Goal: Task Accomplishment & Management: Use online tool/utility

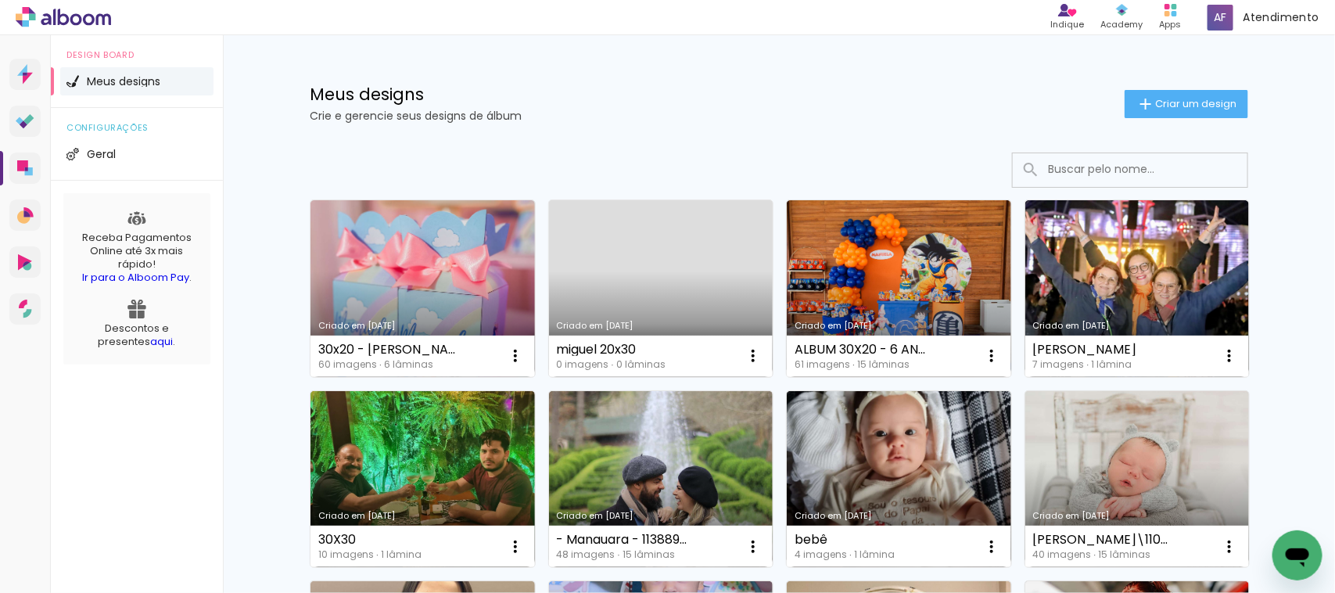
drag, startPoint x: 619, startPoint y: 79, endPoint x: 581, endPoint y: 72, distance: 38.2
click at [581, 72] on div "Meus designs Crie e gerencie seus designs de álbum Criar um design" at bounding box center [779, 86] width 1017 height 102
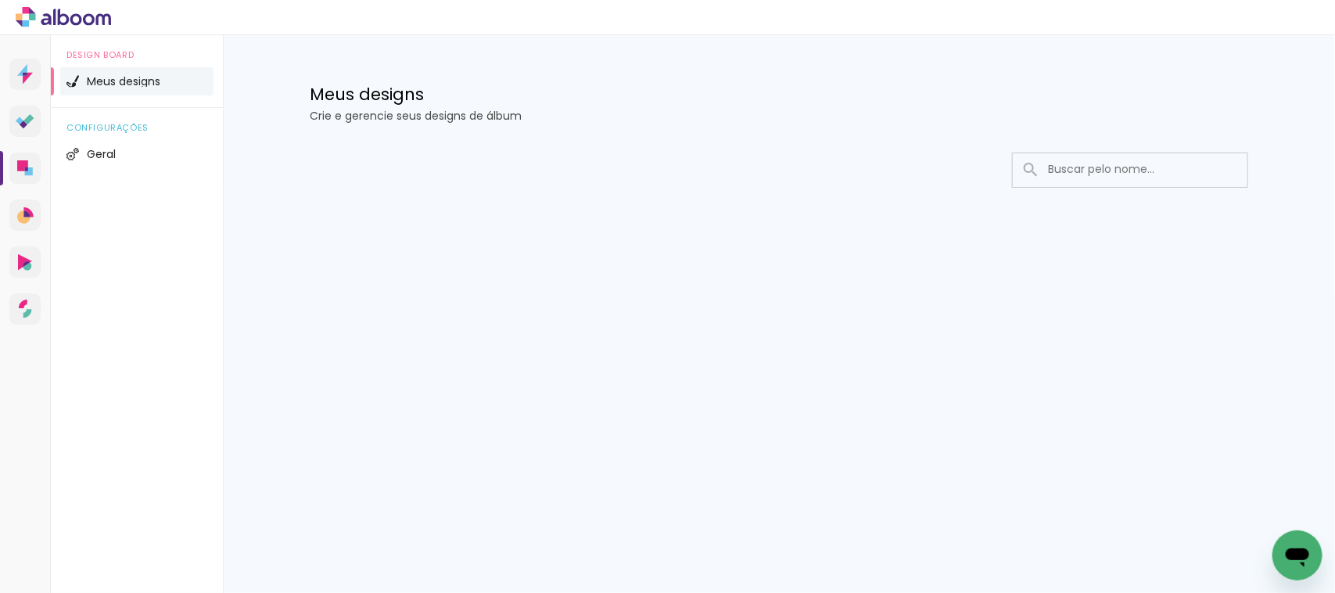
click at [403, 114] on p "Crie e gerencie seus designs de álbum" at bounding box center [779, 115] width 938 height 11
click at [18, 174] on icon at bounding box center [25, 168] width 16 height 16
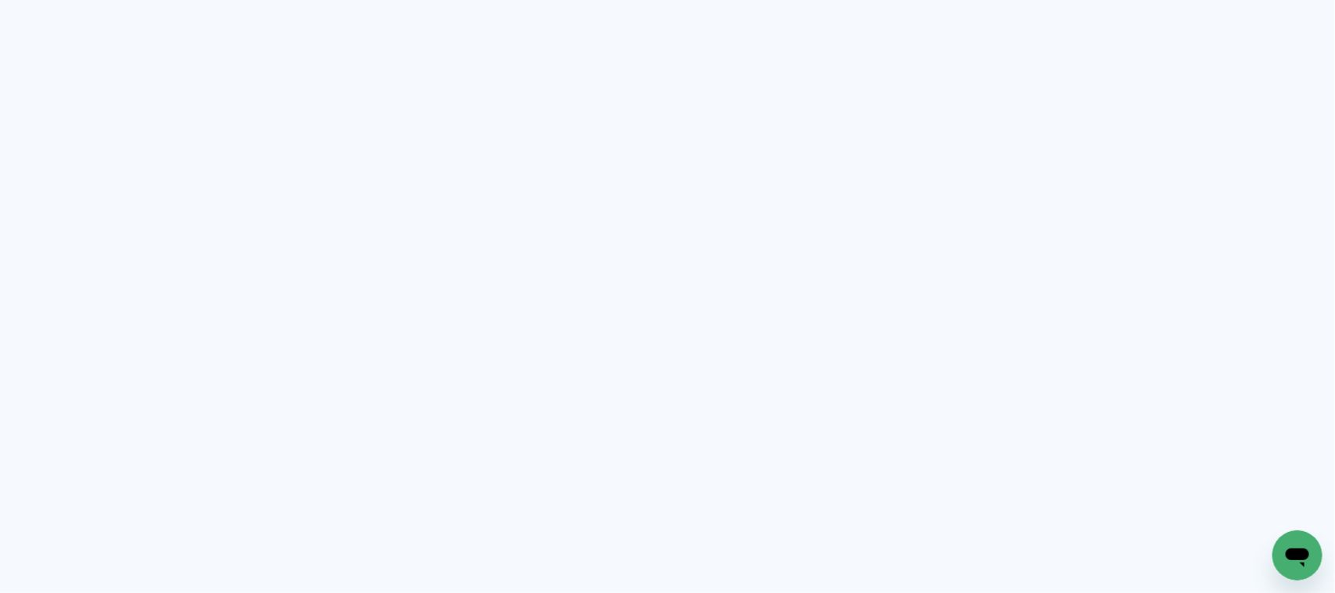
click at [137, 336] on quentale-app at bounding box center [667, 296] width 1335 height 593
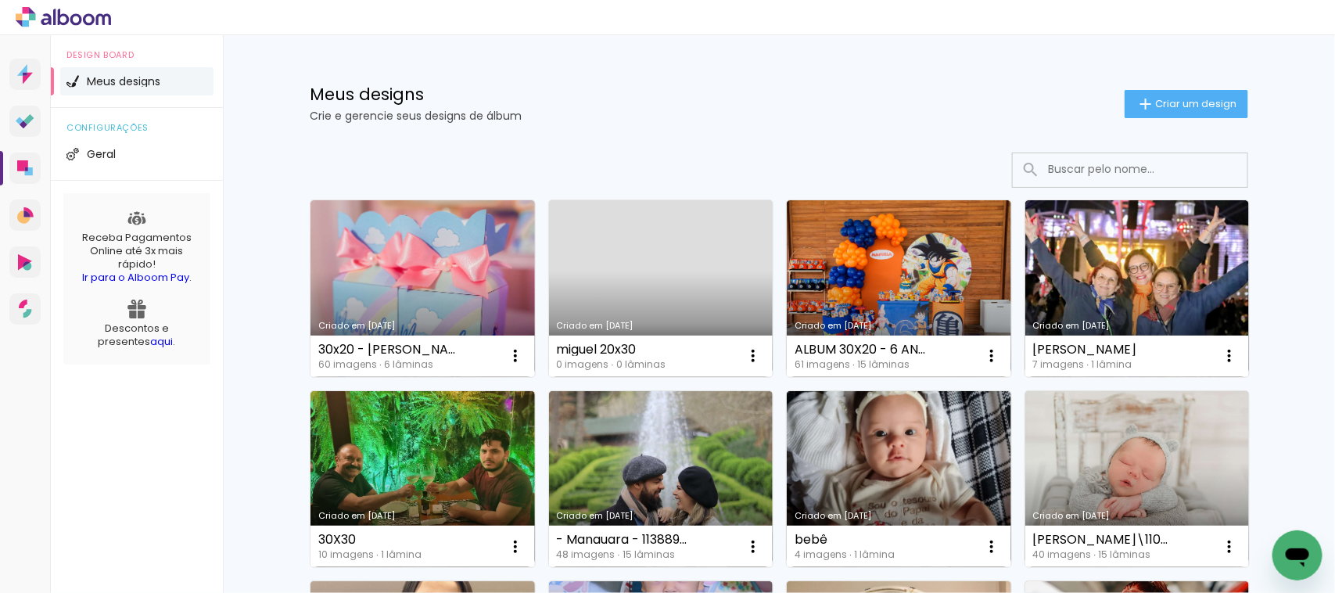
drag, startPoint x: 137, startPoint y: 336, endPoint x: 138, endPoint y: 395, distance: 58.7
click at [138, 395] on div "Design Board Meus designs configurações Geral Receba Pagamentos Online até 3x m…" at bounding box center [137, 331] width 172 height 593
click at [1212, 116] on paper-button "Criar um design" at bounding box center [1186, 104] width 124 height 28
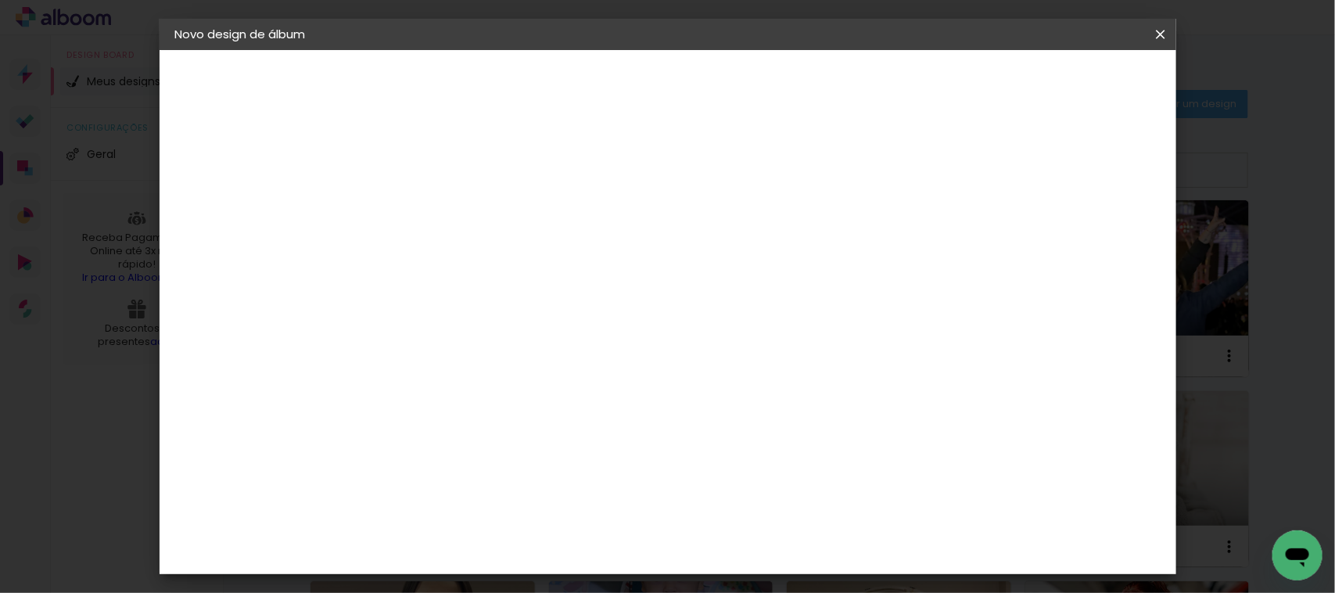
click at [431, 209] on input at bounding box center [431, 210] width 0 height 24
type input "c"
type input "ana"
type paper-input "ana"
click at [0, 0] on slot "Avançar" at bounding box center [0, 0] width 0 height 0
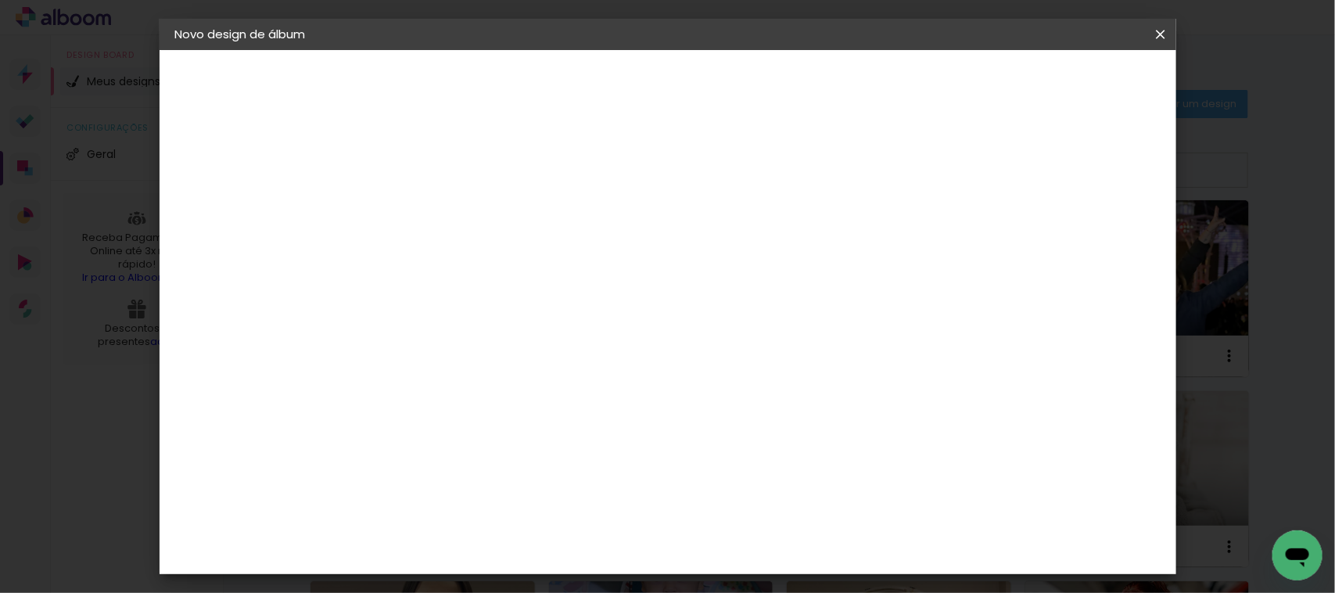
click at [723, 245] on paper-item "Tamanho Livre" at bounding box center [648, 238] width 150 height 34
click at [0, 0] on slot "Avançar" at bounding box center [0, 0] width 0 height 0
drag, startPoint x: 400, startPoint y: 291, endPoint x: 373, endPoint y: 293, distance: 26.7
click at [373, 293] on input "30" at bounding box center [380, 296] width 41 height 23
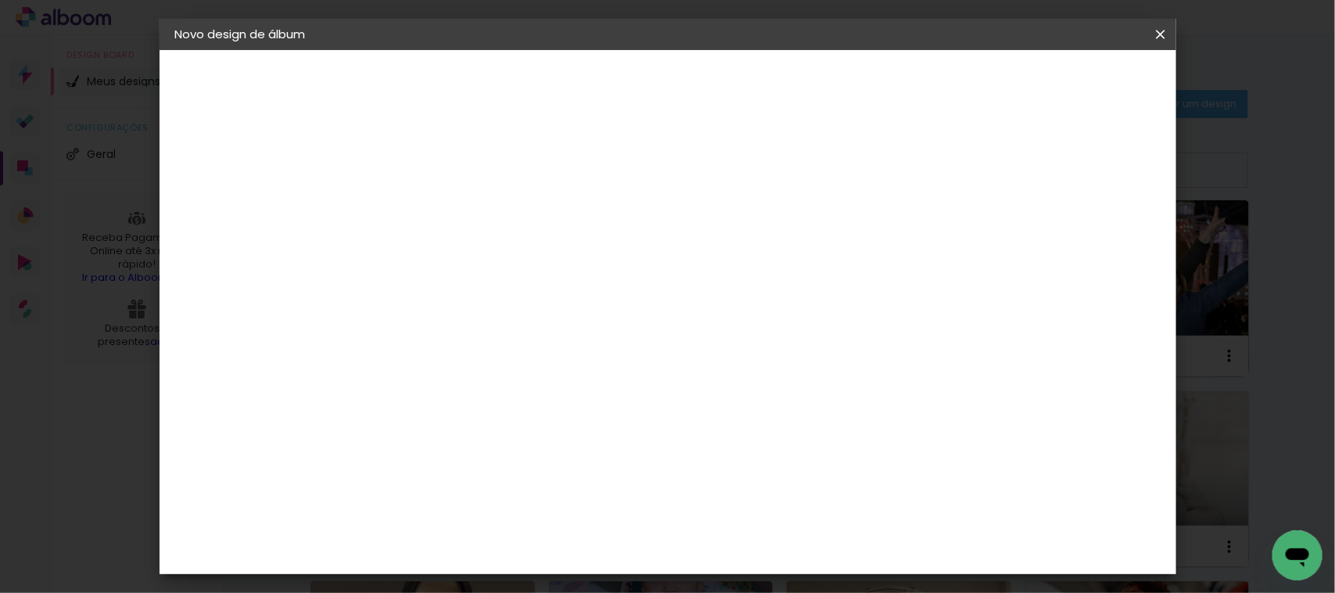
scroll to position [0, 0]
type input "40"
type paper-input "40"
click at [953, 79] on span "Iniciar design" at bounding box center [917, 82] width 71 height 11
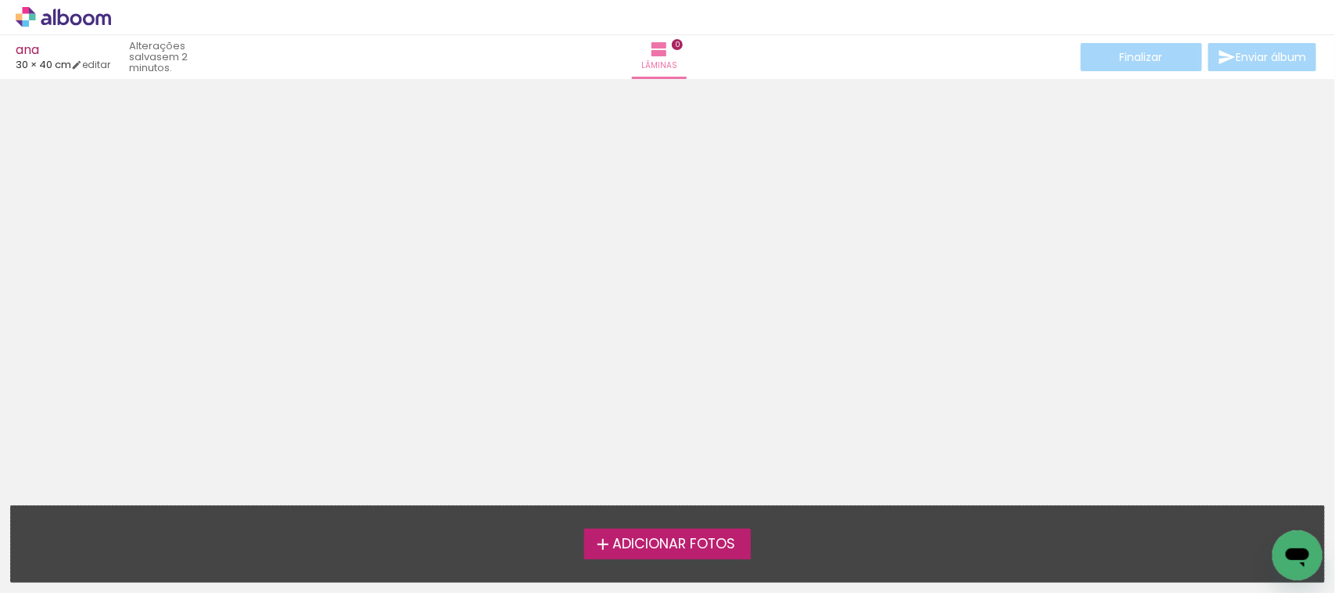
click at [606, 553] on iron-icon at bounding box center [603, 544] width 19 height 19
click at [0, 0] on input "file" at bounding box center [0, 0] width 0 height 0
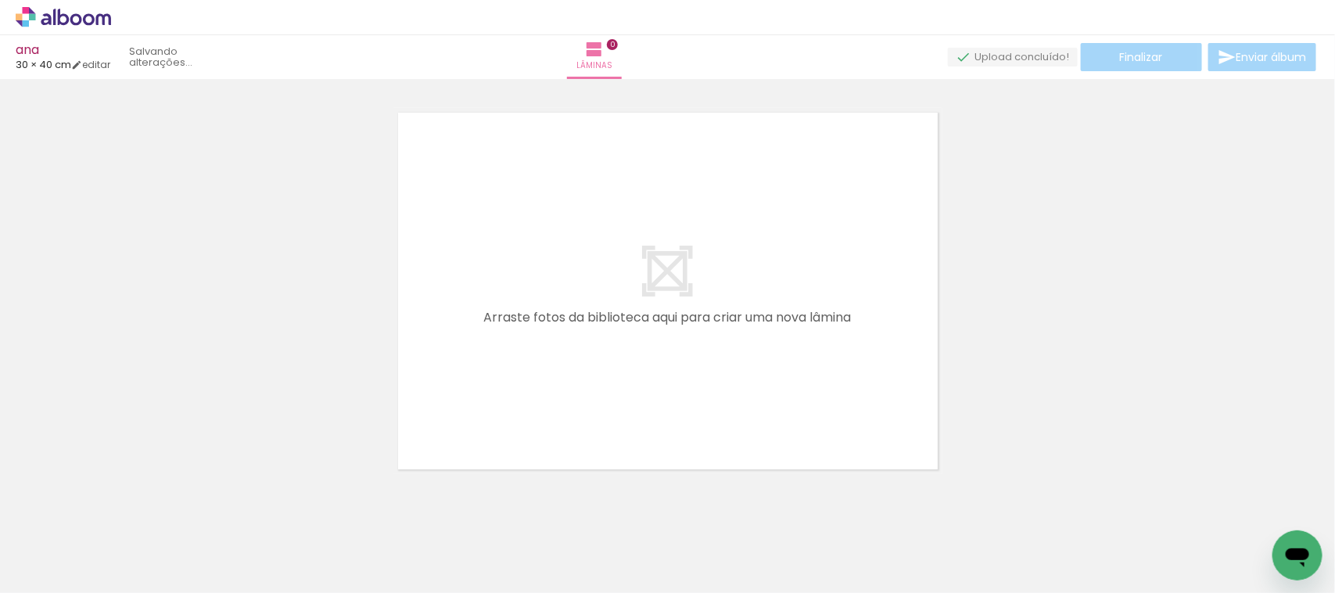
scroll to position [20, 0]
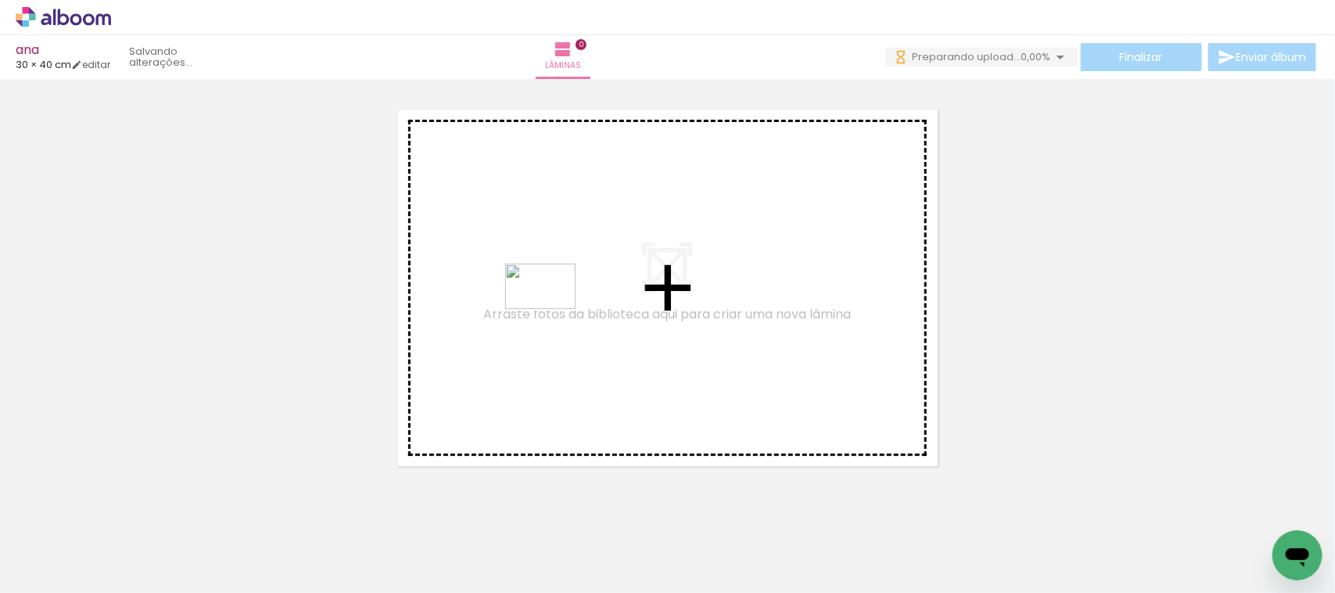
drag, startPoint x: 147, startPoint y: 540, endPoint x: 552, endPoint y: 310, distance: 465.4
click at [552, 310] on quentale-workspace at bounding box center [667, 296] width 1335 height 593
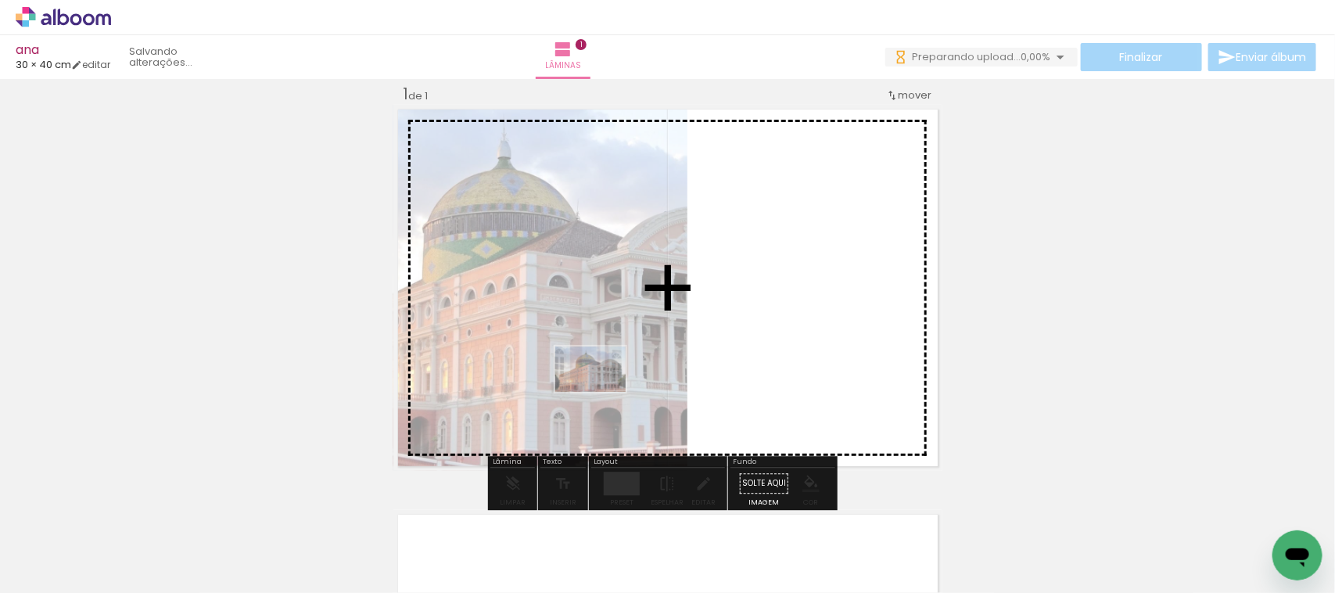
drag, startPoint x: 156, startPoint y: 568, endPoint x: 614, endPoint y: 387, distance: 491.8
click at [614, 387] on quentale-workspace at bounding box center [667, 296] width 1335 height 593
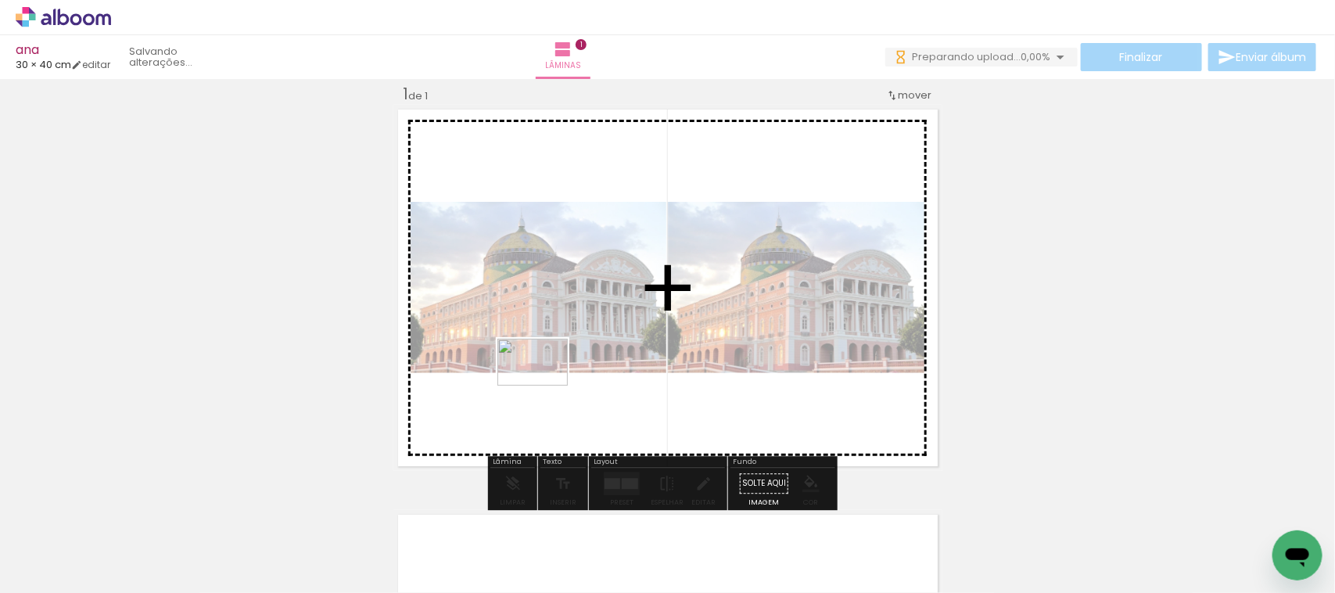
drag, startPoint x: 248, startPoint y: 554, endPoint x: 565, endPoint y: 366, distance: 368.1
click at [565, 366] on quentale-workspace at bounding box center [667, 296] width 1335 height 593
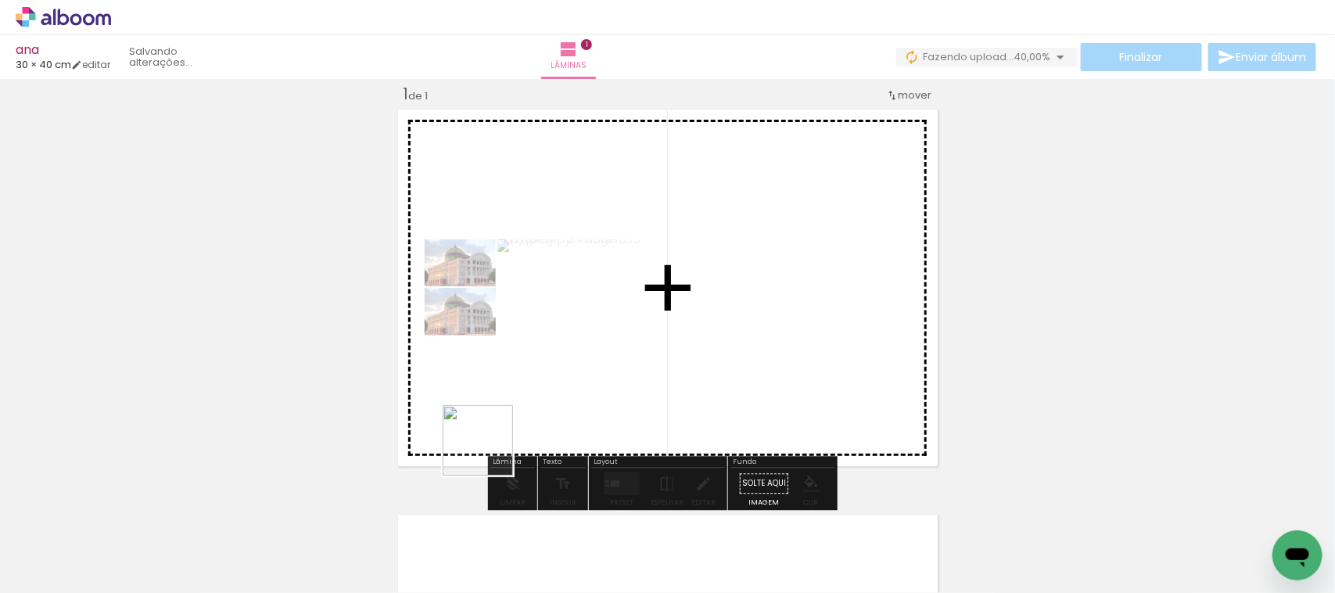
drag, startPoint x: 340, startPoint y: 555, endPoint x: 481, endPoint y: 498, distance: 151.9
click at [522, 420] on quentale-workspace at bounding box center [667, 296] width 1335 height 593
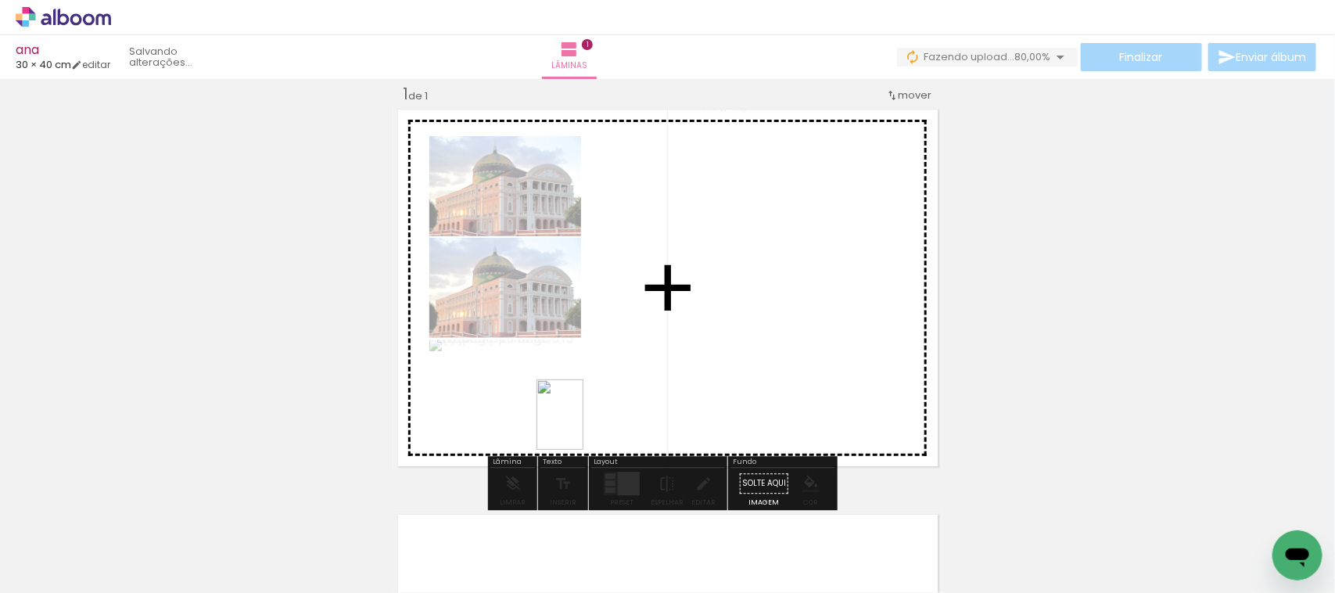
drag, startPoint x: 426, startPoint y: 565, endPoint x: 604, endPoint y: 403, distance: 240.8
click at [604, 403] on quentale-workspace at bounding box center [667, 296] width 1335 height 593
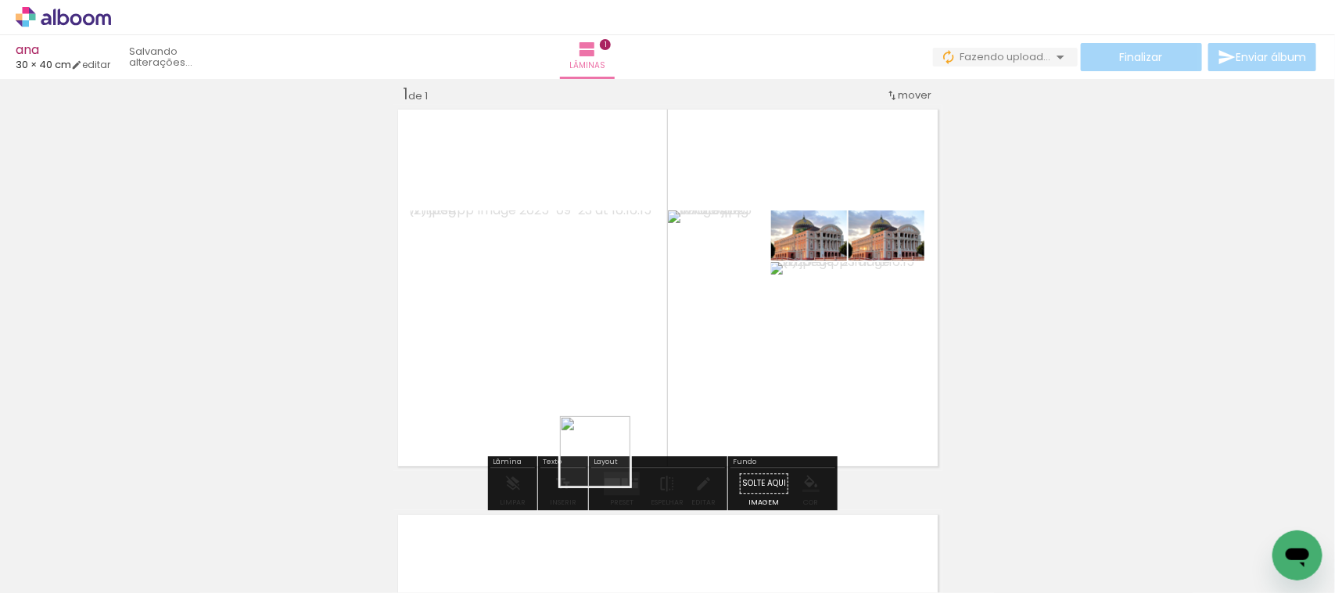
drag, startPoint x: 553, startPoint y: 513, endPoint x: 616, endPoint y: 421, distance: 111.9
click at [665, 400] on quentale-workspace at bounding box center [667, 296] width 1335 height 593
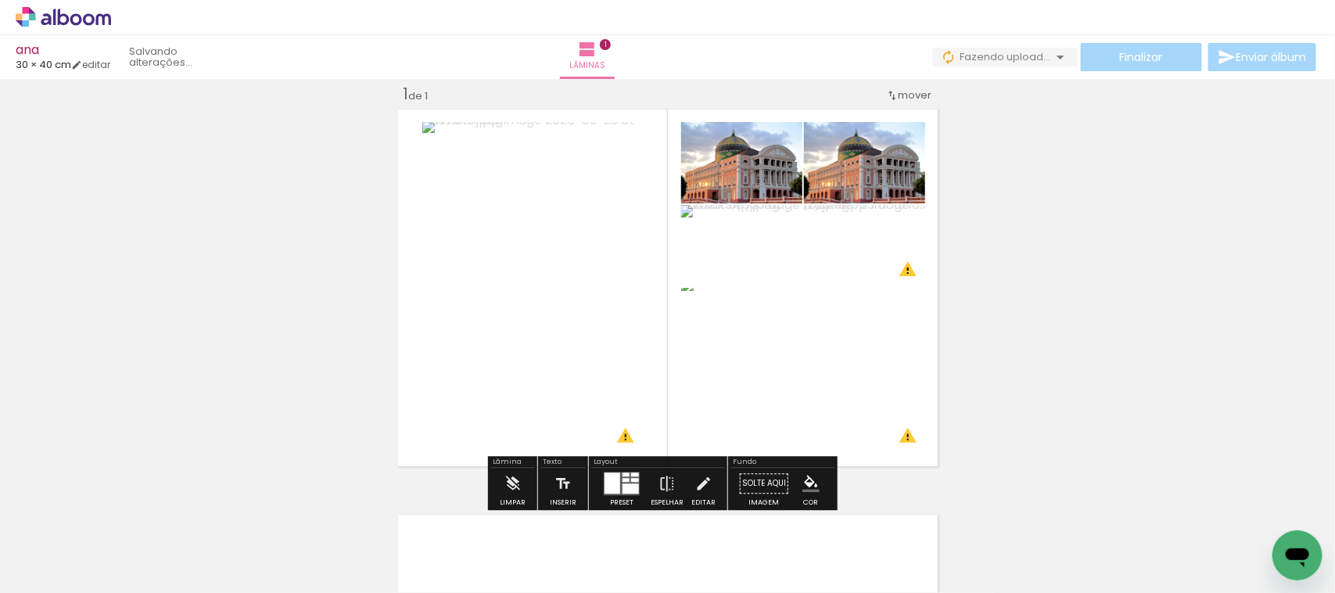
drag, startPoint x: 1119, startPoint y: 296, endPoint x: 92, endPoint y: 278, distance: 1026.9
click at [88, 275] on div "Inserir lâmina 1 de 1 O Designbox precisará aumentar a sua imagem em 151% para …" at bounding box center [667, 470] width 1335 height 811
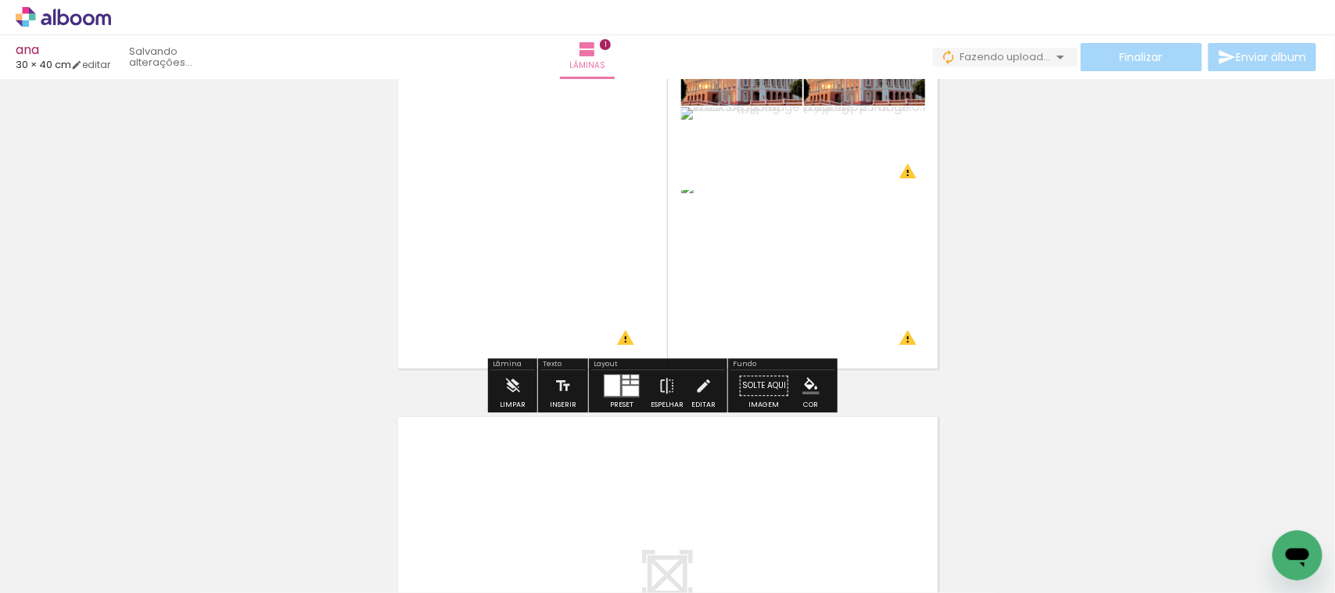
scroll to position [0, 0]
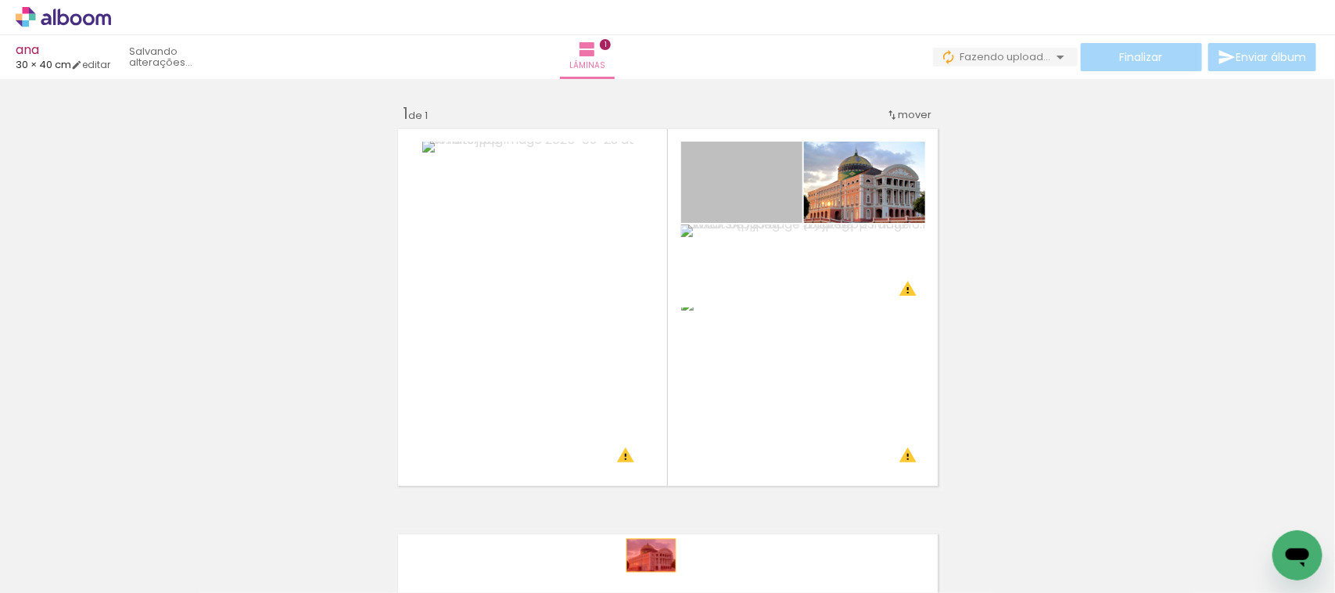
drag, startPoint x: 736, startPoint y: 207, endPoint x: 642, endPoint y: 554, distance: 358.9
click at [644, 556] on quentale-workspace at bounding box center [667, 296] width 1335 height 593
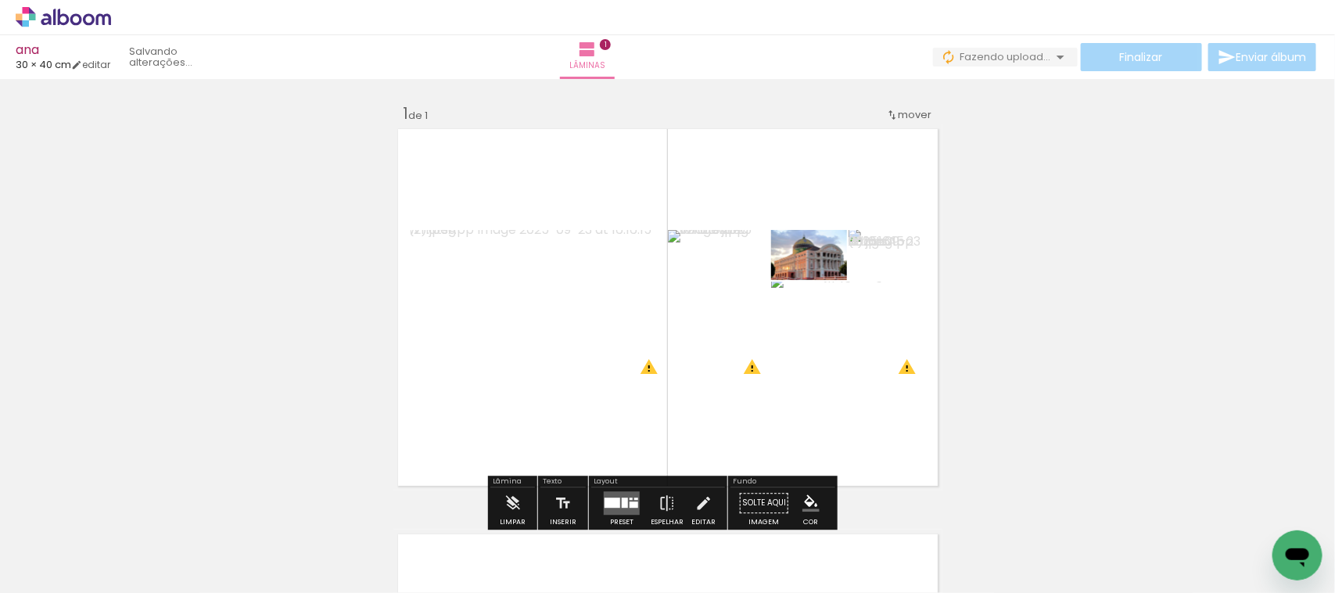
click at [615, 489] on div at bounding box center [622, 502] width 42 height 31
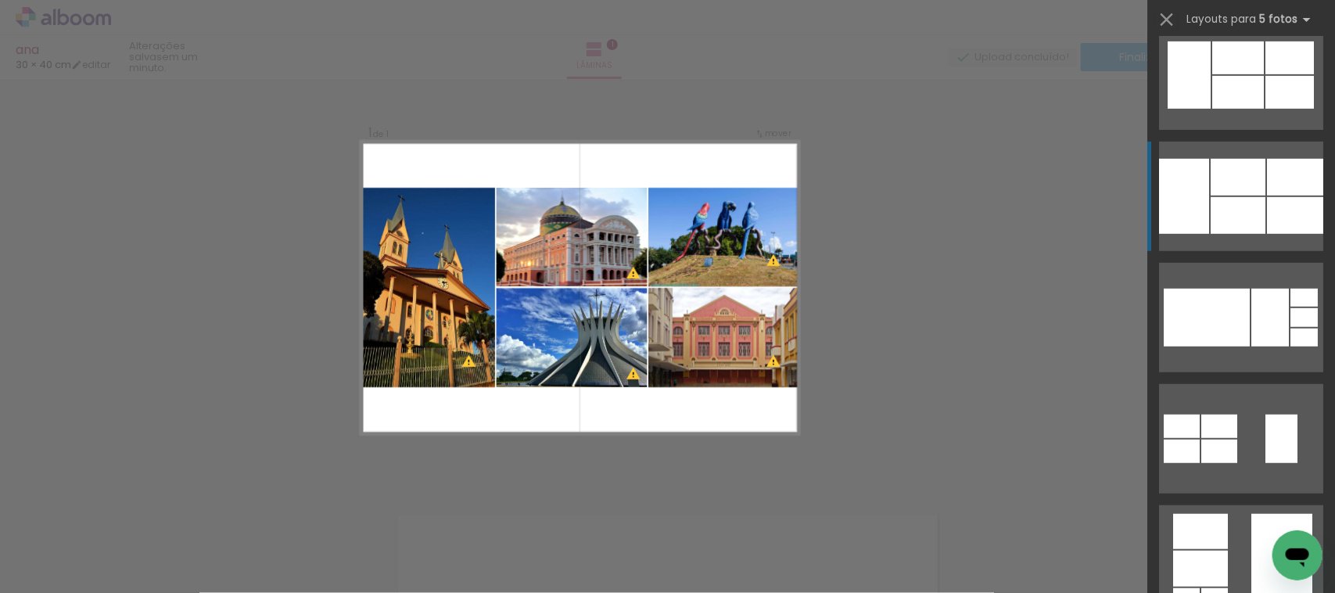
scroll to position [293, 0]
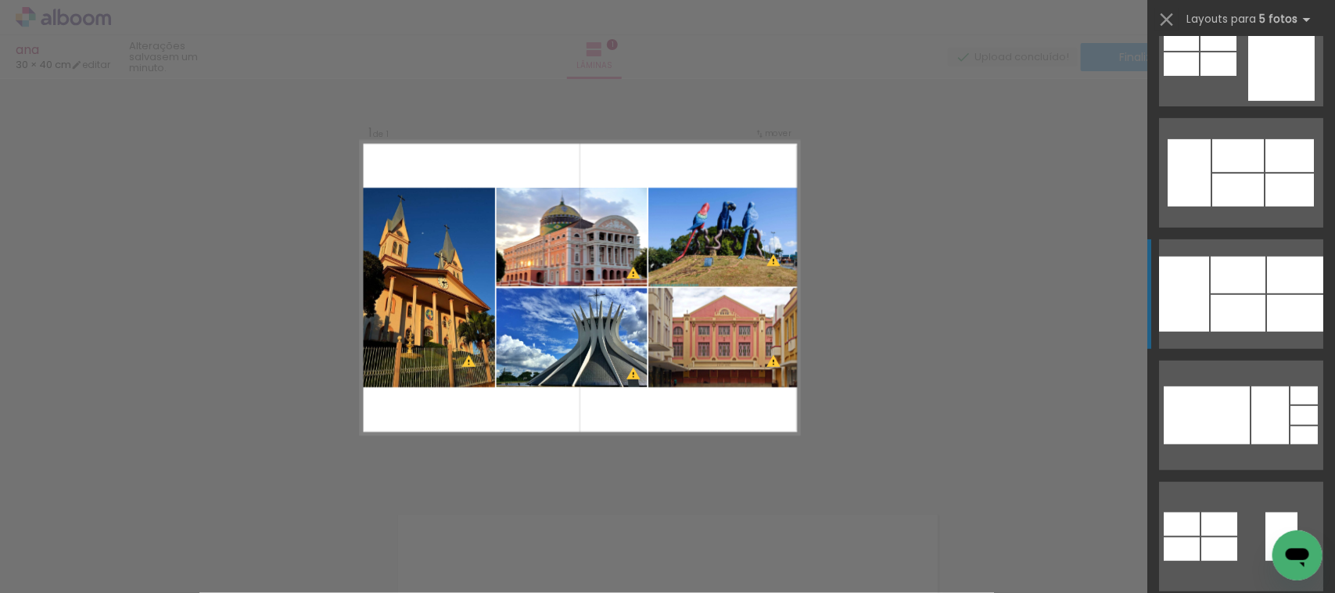
click at [1212, 293] on div at bounding box center [1237, 274] width 55 height 37
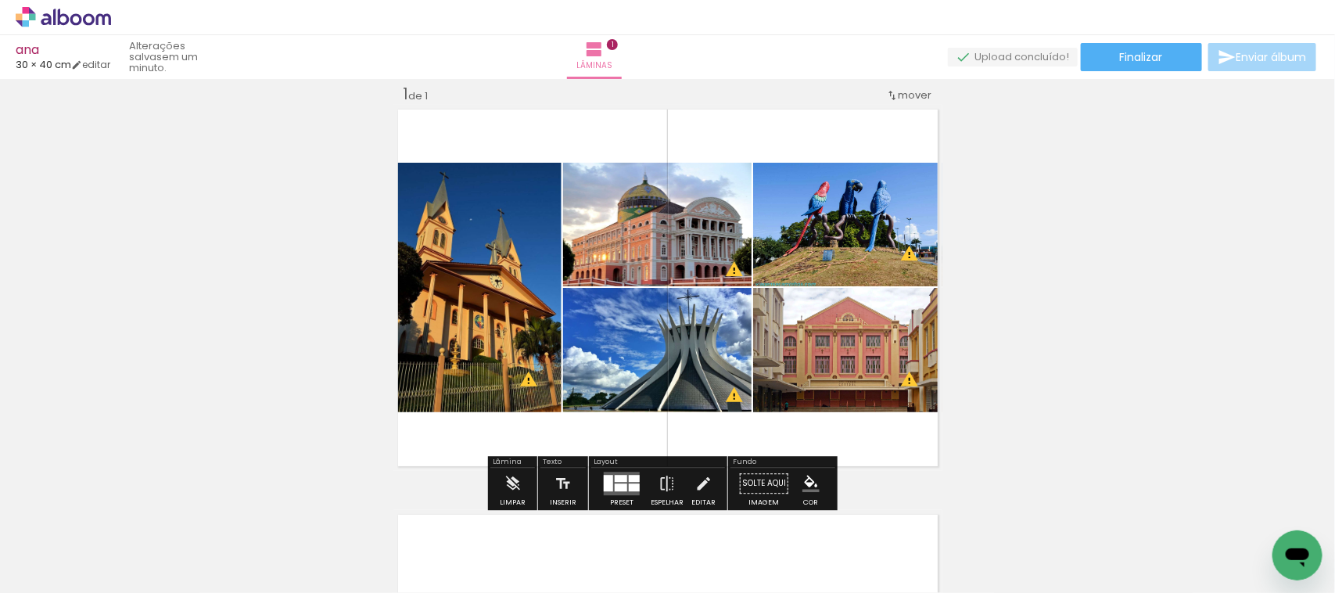
click at [238, 301] on div "Inserir lâmina 1 de 1 O Designbox precisará aumentar a sua imagem em 246% para …" at bounding box center [667, 470] width 1335 height 811
click at [59, 329] on div "Inserir lâmina 1 de 1 O Designbox precisará aumentar a sua imagem em 246% para …" at bounding box center [667, 470] width 1335 height 811
drag, startPoint x: 1105, startPoint y: 217, endPoint x: 0, endPoint y: 91, distance: 1112.0
drag, startPoint x: 0, startPoint y: 91, endPoint x: 0, endPoint y: 82, distance: 9.4
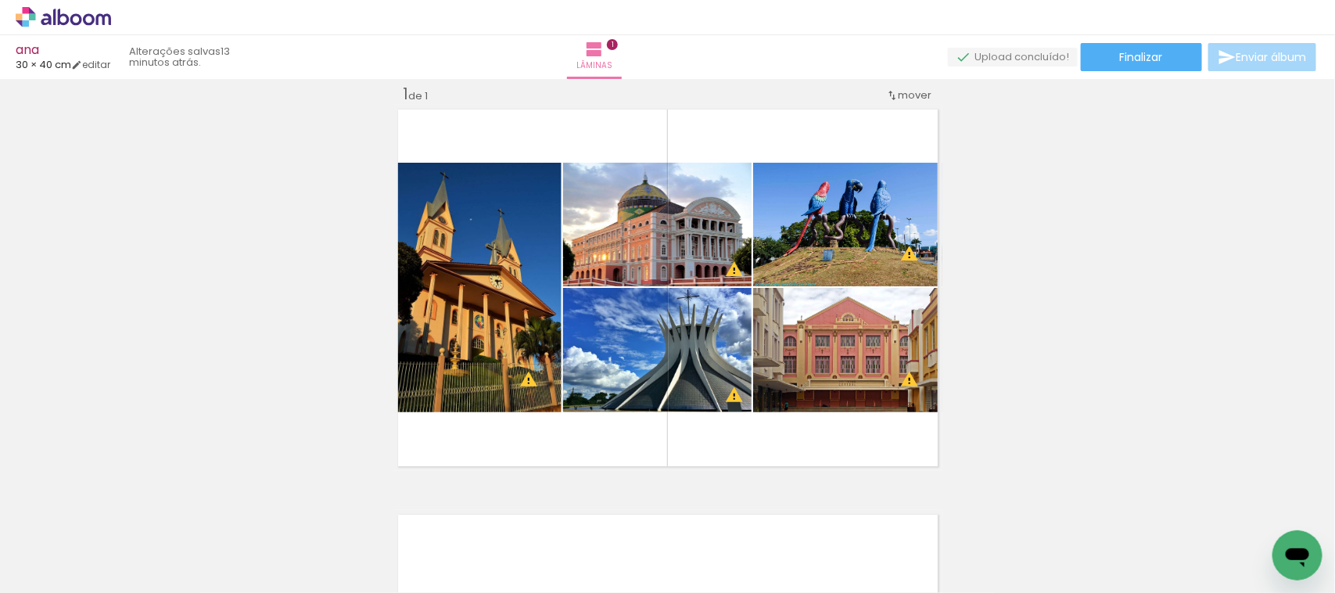
drag, startPoint x: 0, startPoint y: 82, endPoint x: 1299, endPoint y: 139, distance: 1300.1
click at [1293, 139] on div "Inserir lâmina 1 de 1 O Designbox precisará aumentar a sua imagem em 246% para …" at bounding box center [667, 470] width 1335 height 811
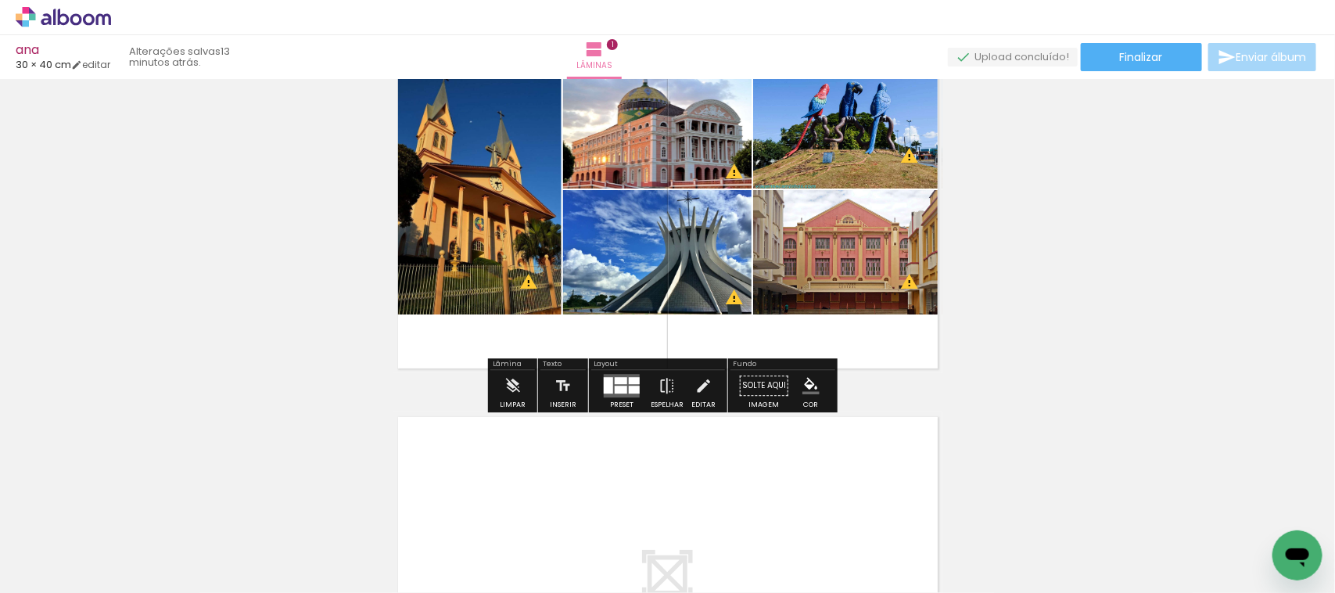
scroll to position [0, 0]
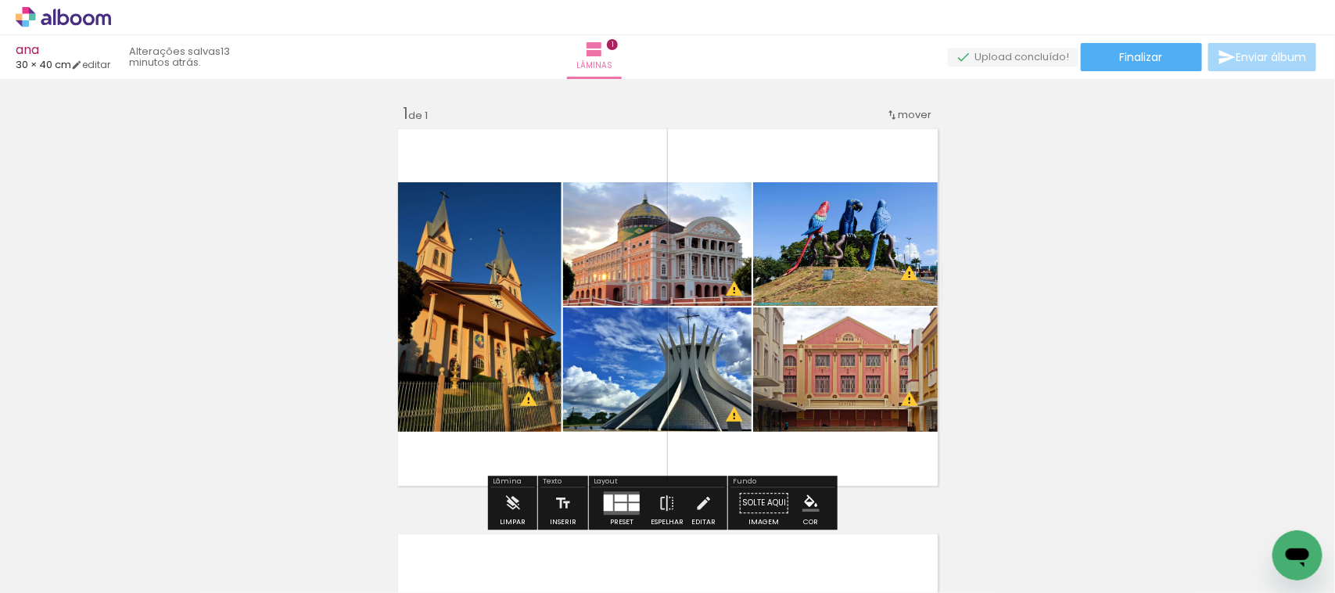
click at [293, 327] on div "Inserir lâmina 1 de 1 O Designbox precisará aumentar a sua imagem em 246% para …" at bounding box center [667, 489] width 1335 height 811
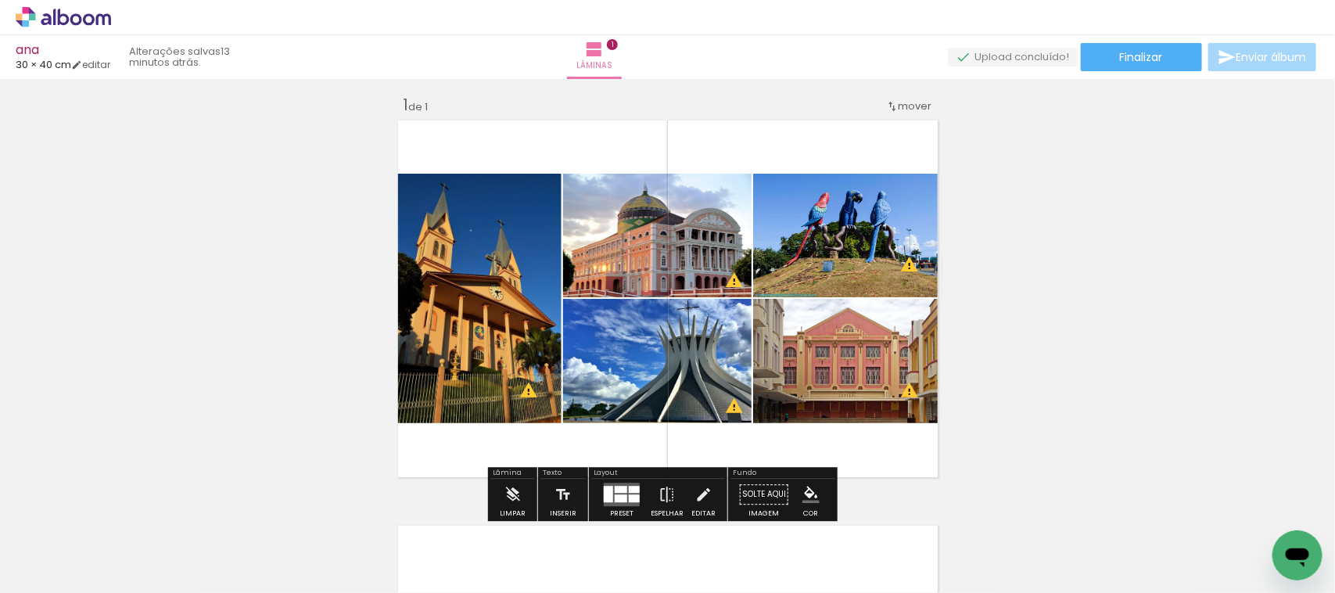
scroll to position [12, 0]
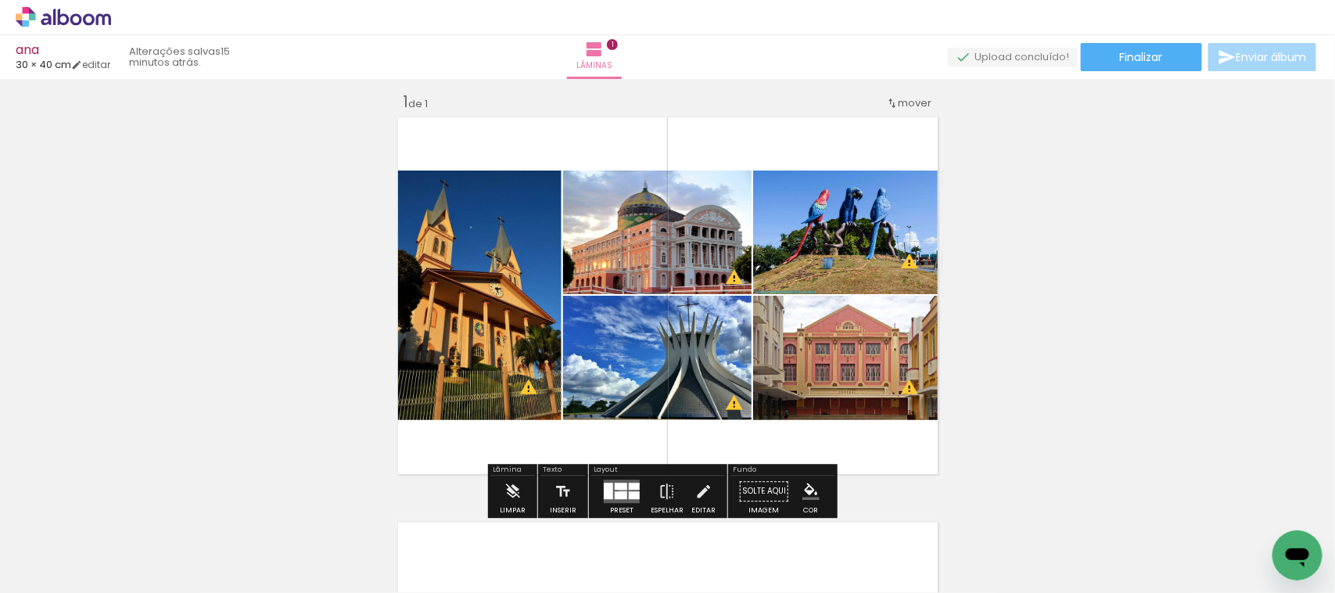
click at [619, 489] on div at bounding box center [621, 485] width 13 height 7
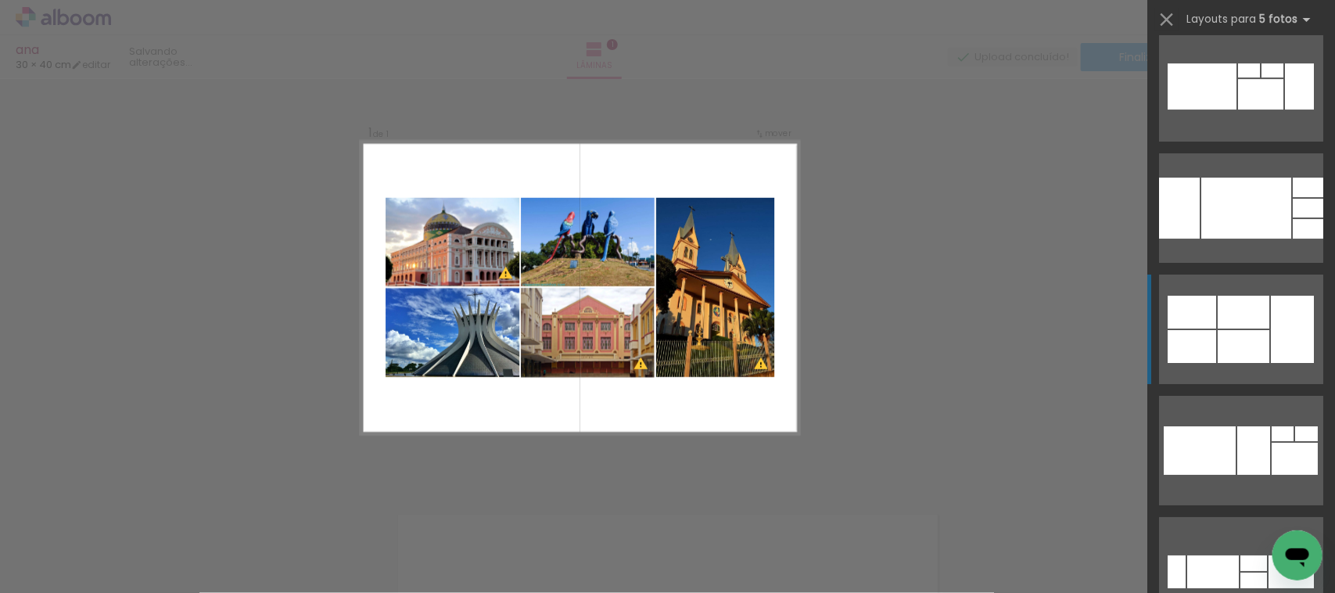
scroll to position [2635, 0]
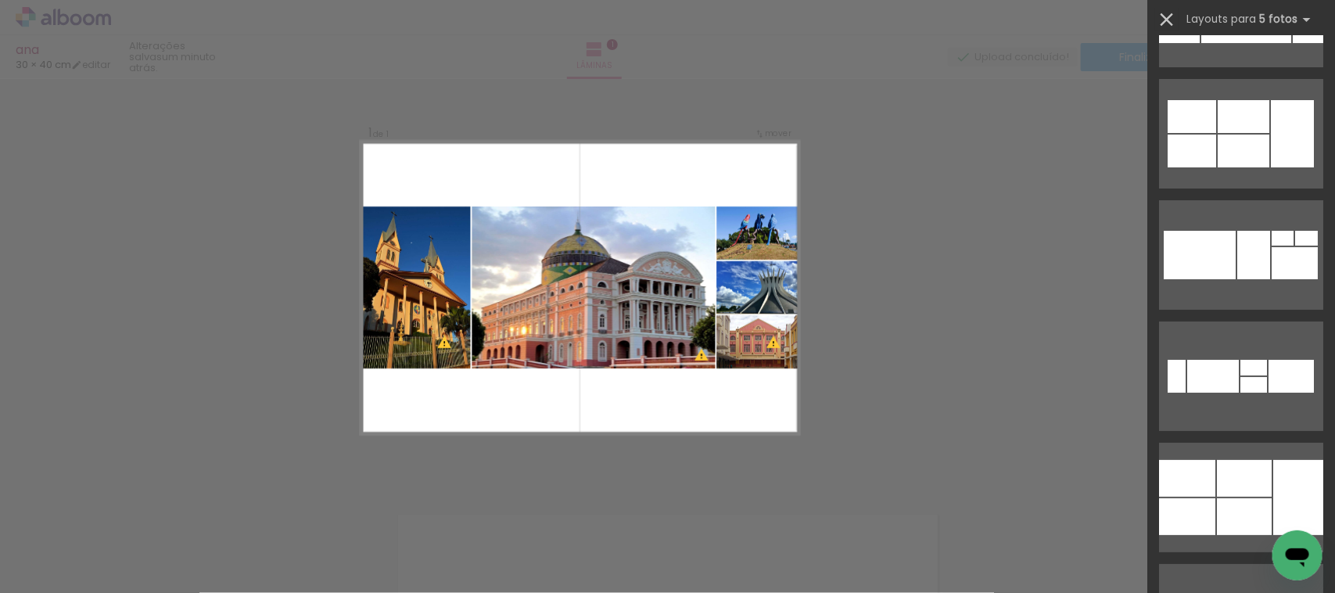
click at [1167, 9] on iron-icon at bounding box center [1167, 20] width 22 height 22
